Goal: Contribute content

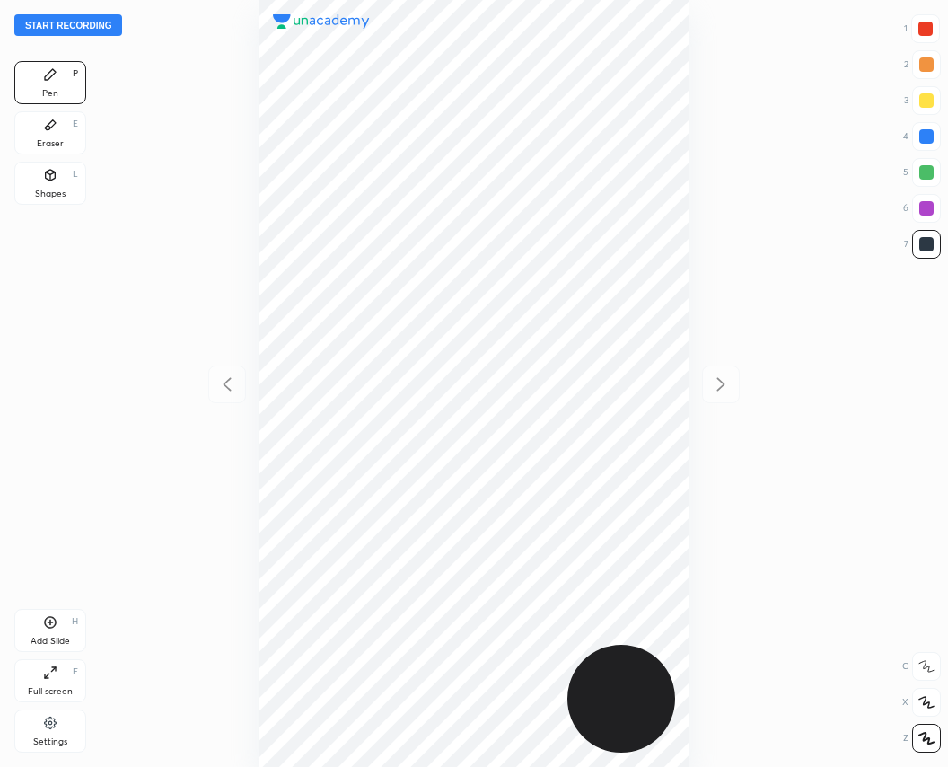
scroll to position [767, 661]
click at [92, 29] on button "Start recording" at bounding box center [68, 25] width 108 height 22
click at [930, 23] on div at bounding box center [926, 29] width 14 height 14
click at [922, 243] on div at bounding box center [927, 244] width 14 height 14
click at [922, 31] on div at bounding box center [926, 29] width 14 height 14
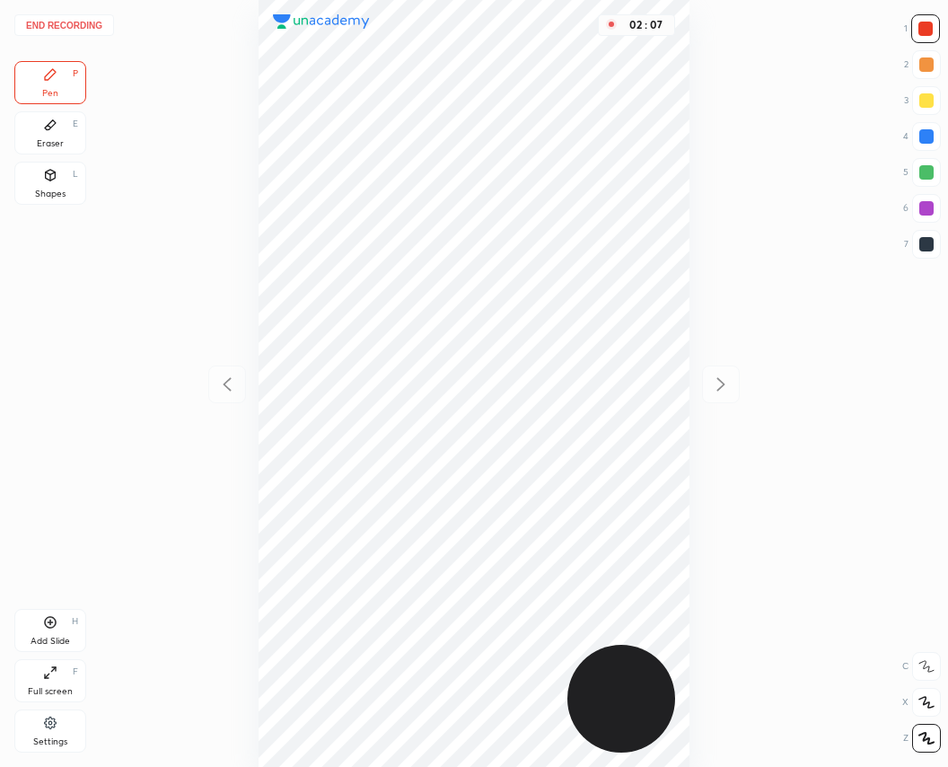
click at [931, 244] on div at bounding box center [927, 244] width 14 height 14
click at [923, 199] on div at bounding box center [927, 208] width 29 height 29
click at [45, 629] on icon at bounding box center [50, 622] width 14 height 14
click at [922, 239] on div at bounding box center [927, 244] width 14 height 14
click at [923, 27] on div at bounding box center [926, 29] width 14 height 14
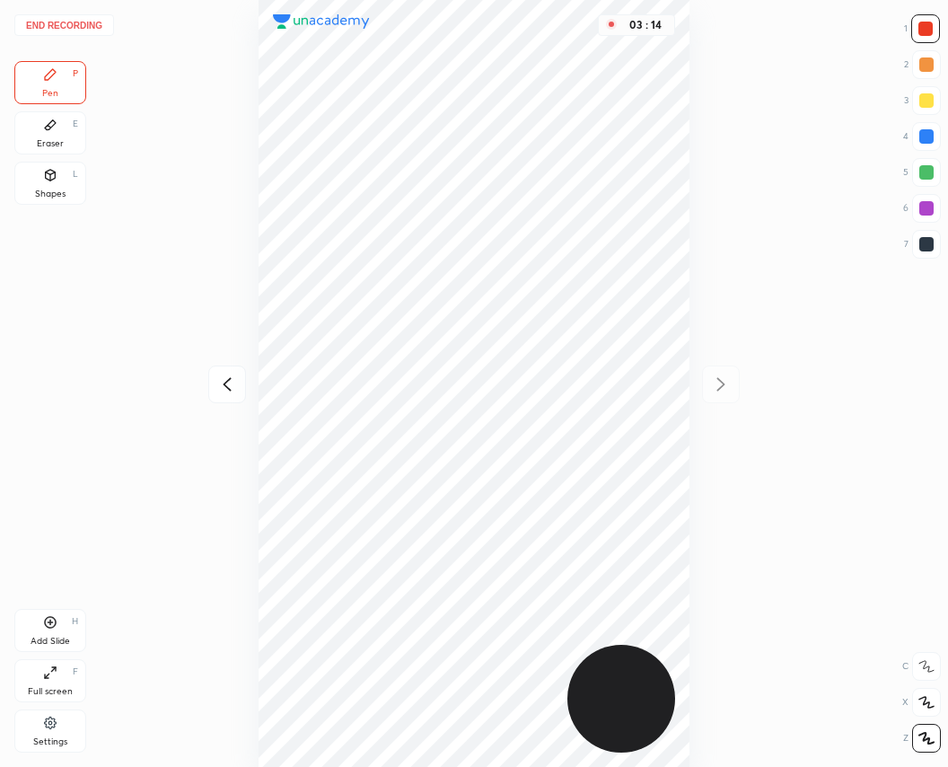
click at [230, 385] on icon at bounding box center [227, 385] width 22 height 22
click at [65, 22] on button "End recording" at bounding box center [64, 25] width 100 height 22
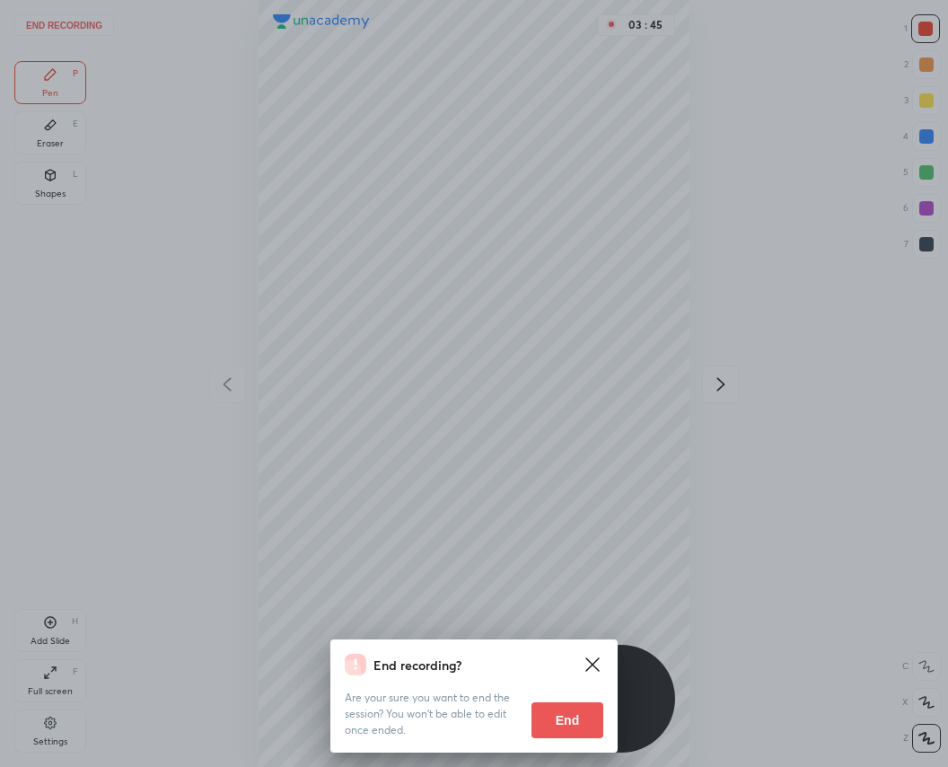
click at [569, 719] on button "End" at bounding box center [568, 720] width 72 height 36
